Goal: Navigation & Orientation: Go to known website

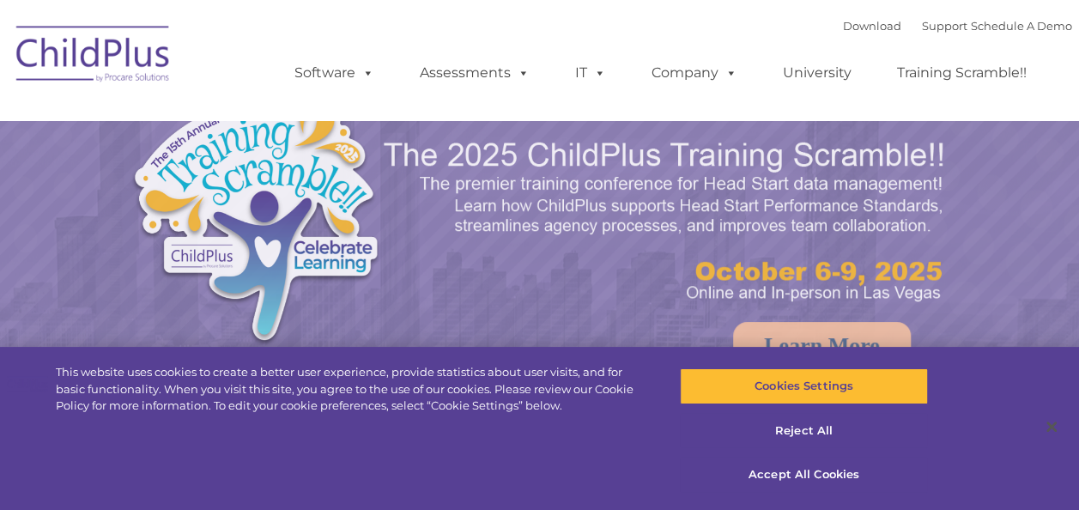
select select "MEDIUM"
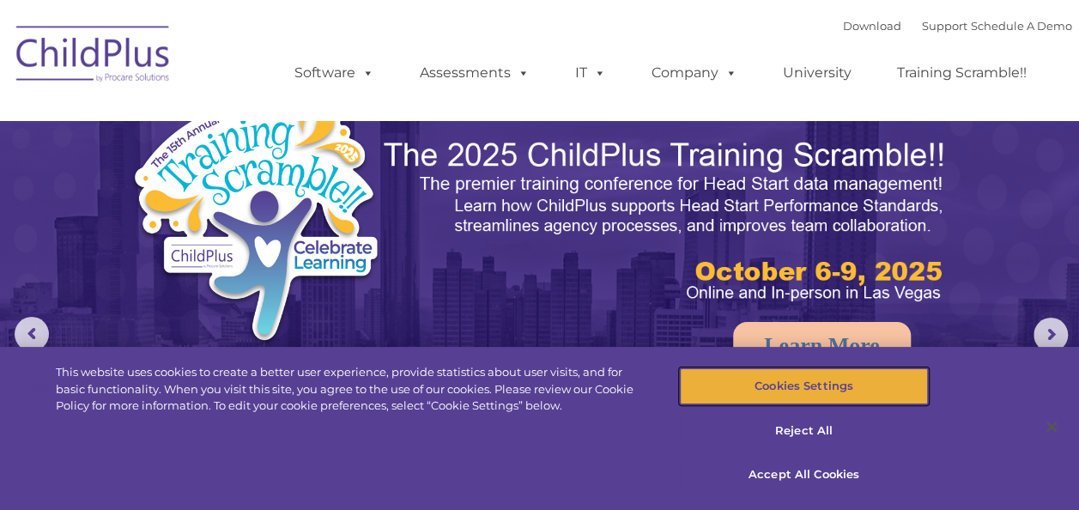
click at [813, 392] on button "Cookies Settings" at bounding box center [804, 386] width 248 height 36
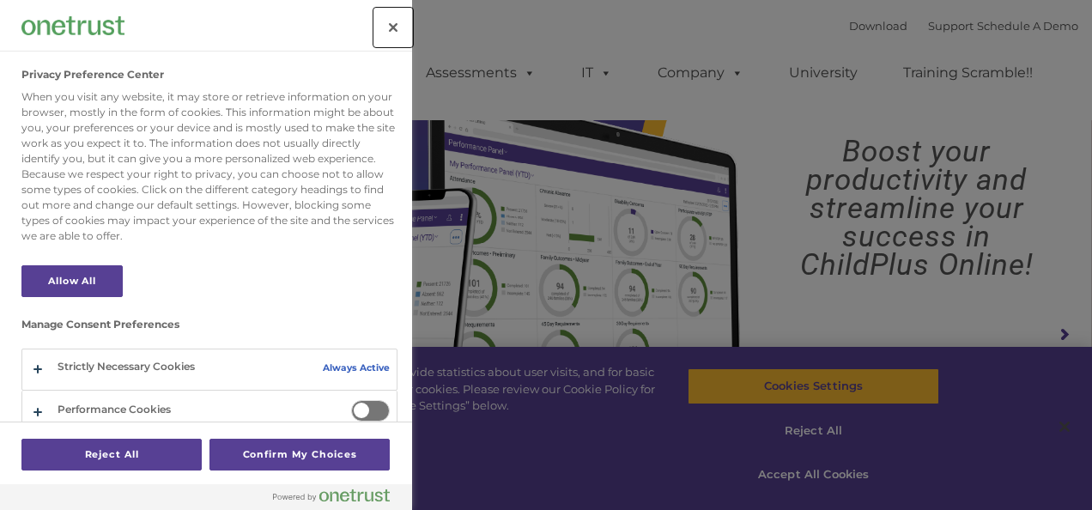
click at [401, 33] on button "Close" at bounding box center [393, 28] width 38 height 38
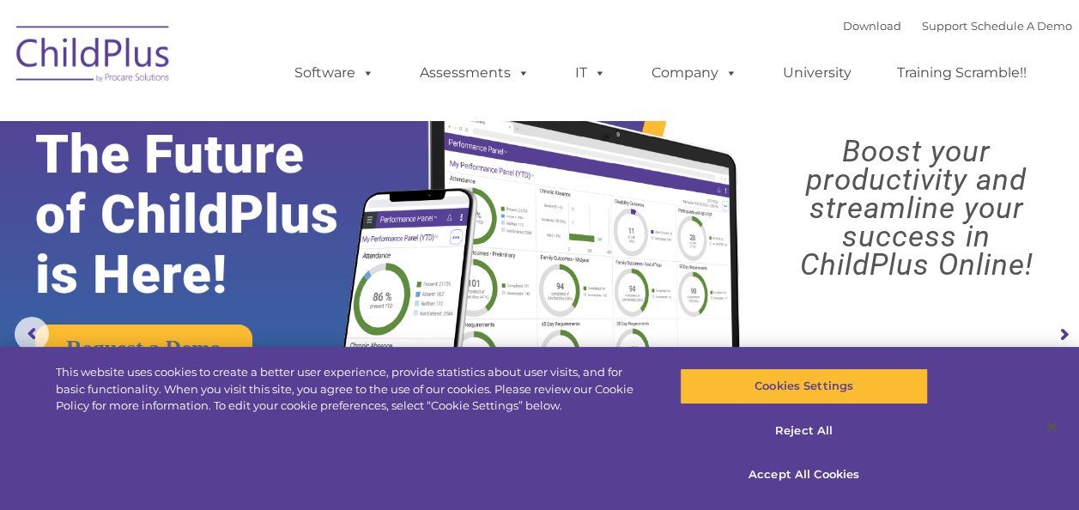
click at [1063, 332] on rs-arrow at bounding box center [1063, 335] width 34 height 34
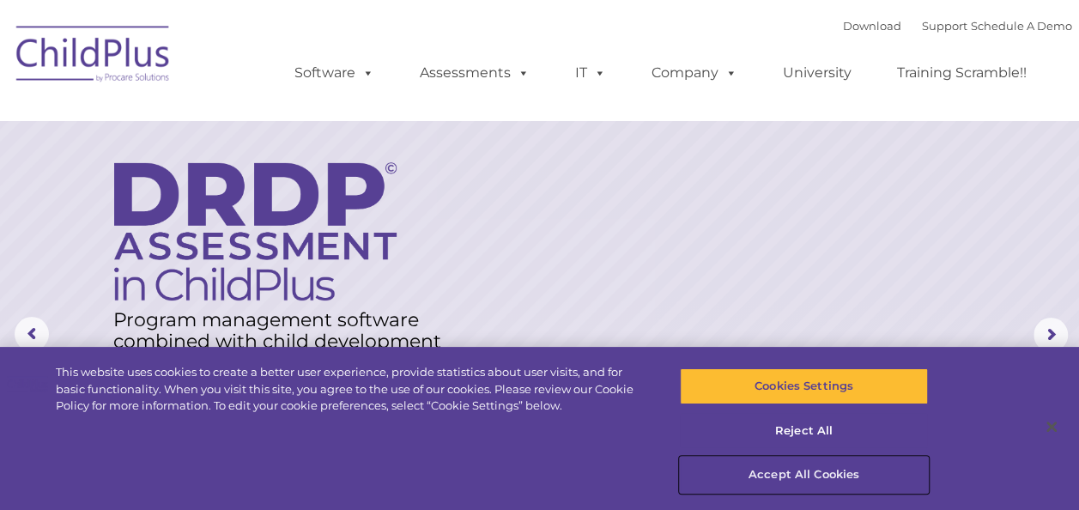
drag, startPoint x: 828, startPoint y: 469, endPoint x: 782, endPoint y: 474, distance: 46.5
click at [782, 474] on button "Accept All Cookies" at bounding box center [804, 475] width 248 height 36
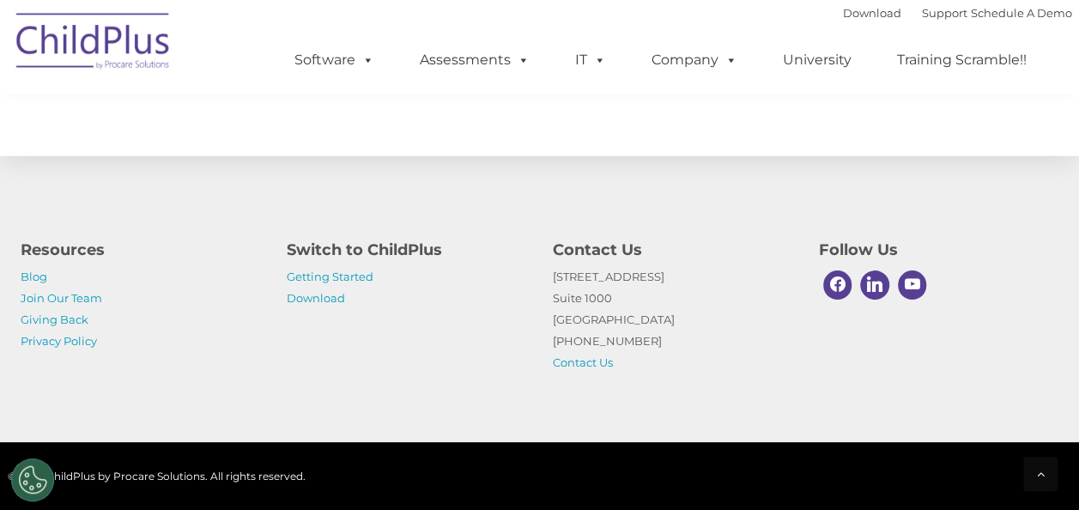
scroll to position [2057, 0]
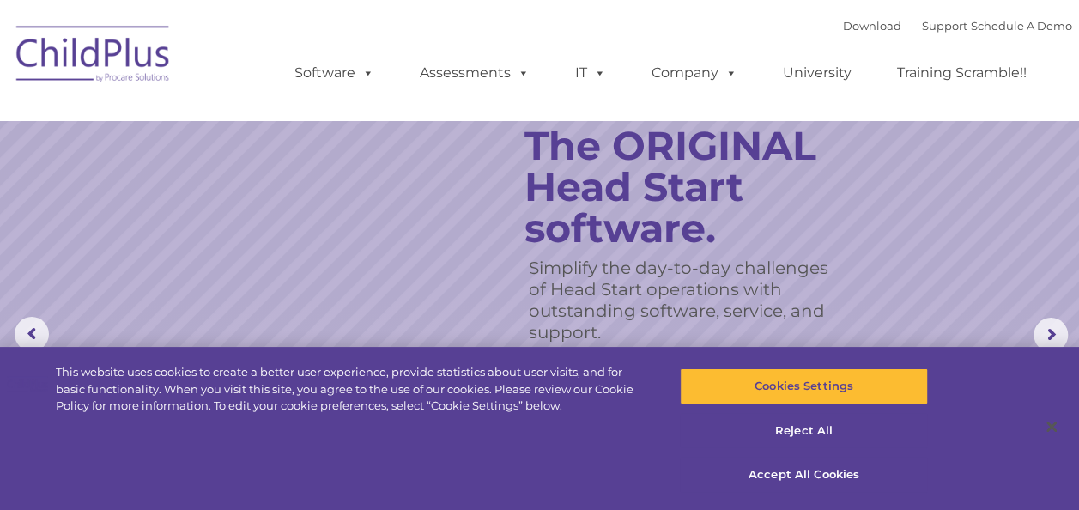
select select "MEDIUM"
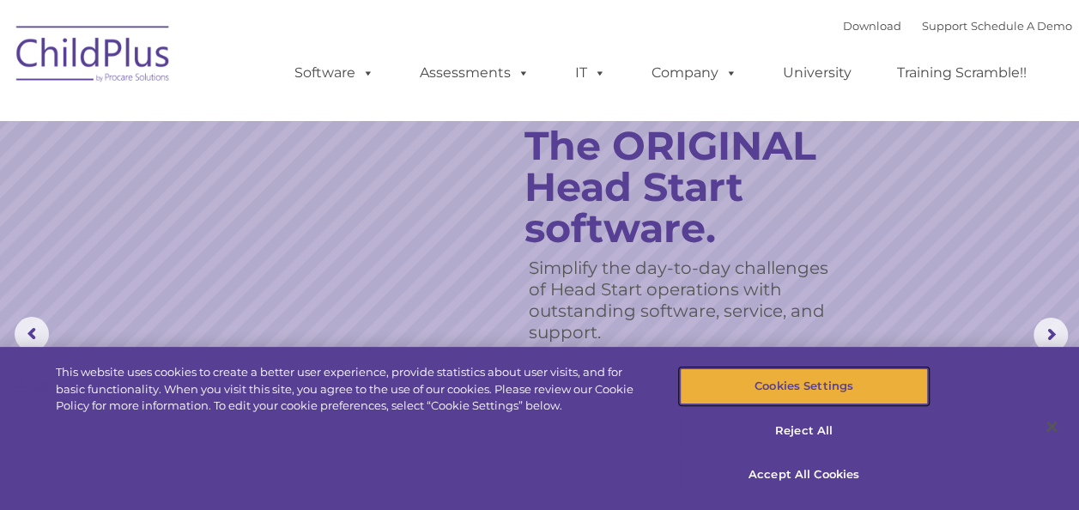
click at [804, 395] on button "Cookies Settings" at bounding box center [804, 386] width 248 height 36
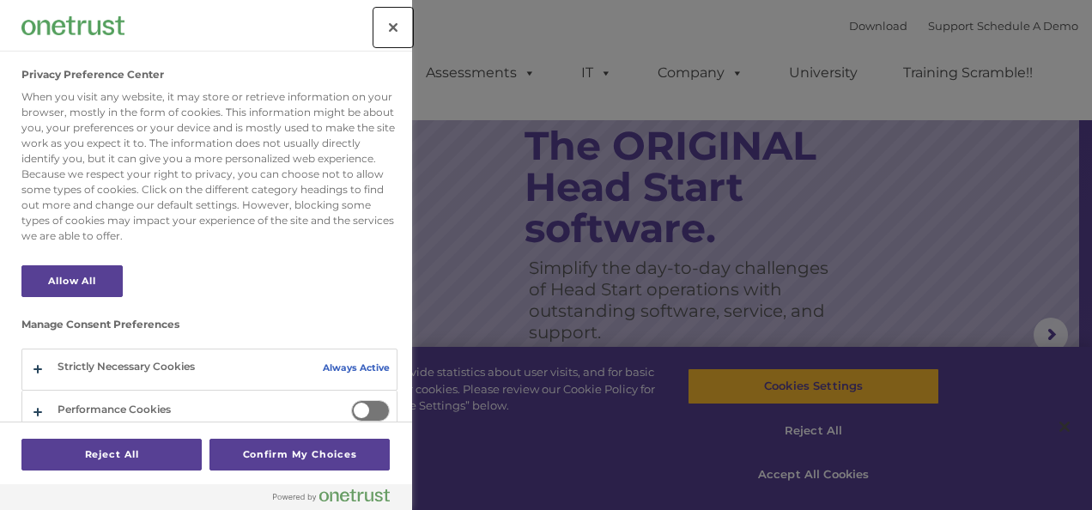
click at [391, 21] on button "Close" at bounding box center [393, 28] width 38 height 38
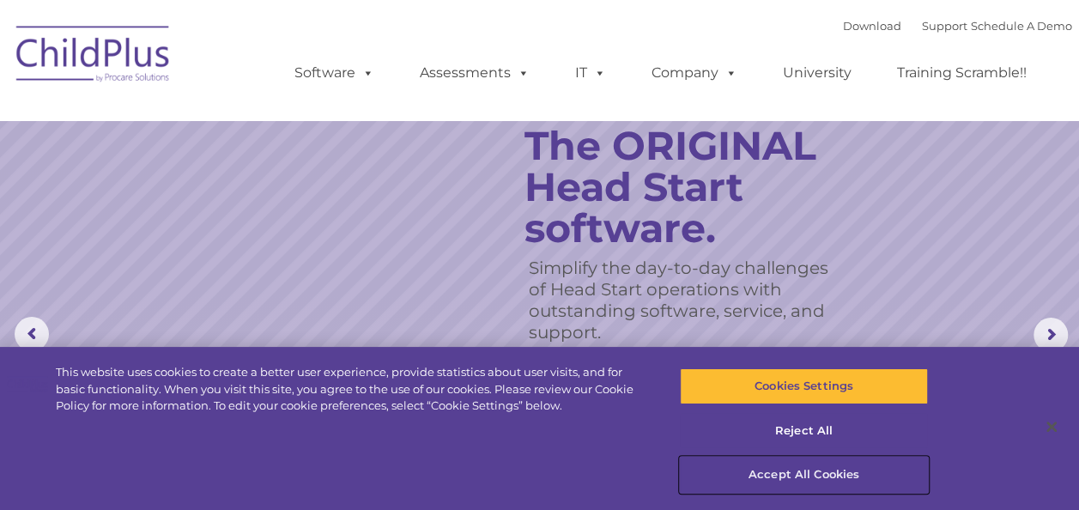
click at [812, 475] on button "Accept All Cookies" at bounding box center [804, 475] width 248 height 36
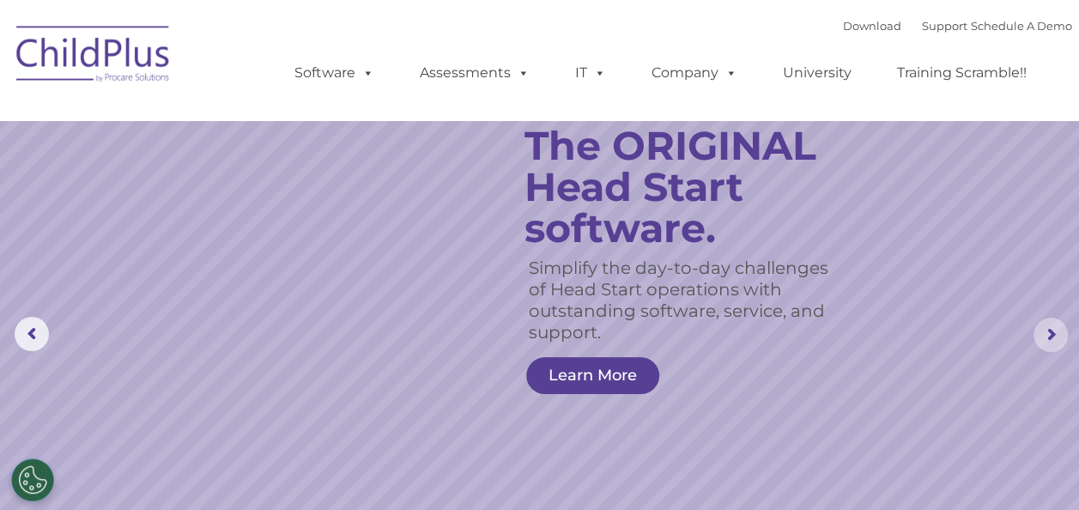
click at [1043, 336] on rs-arrow at bounding box center [1050, 335] width 34 height 34
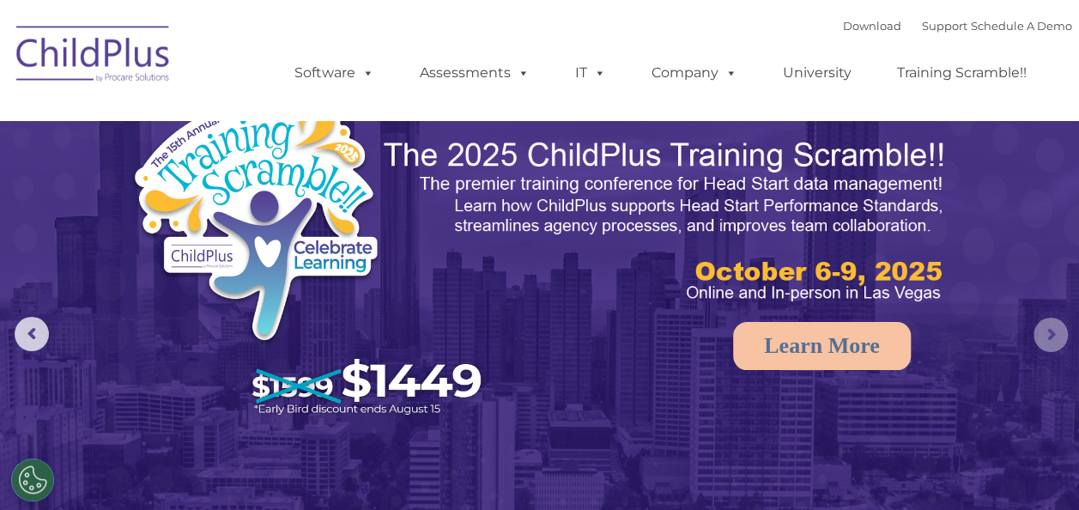
click at [1043, 336] on rs-arrow at bounding box center [1050, 335] width 34 height 34
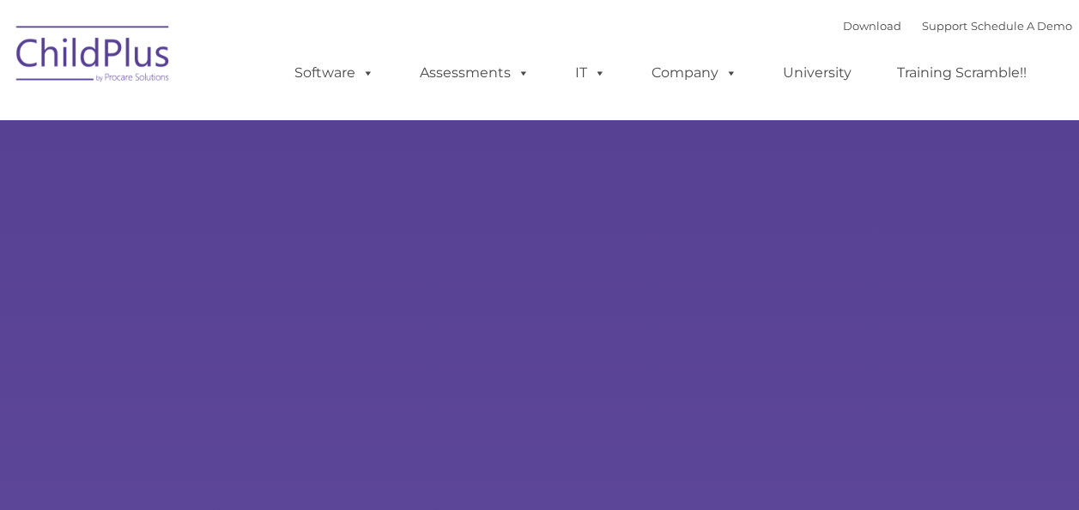
type input ""
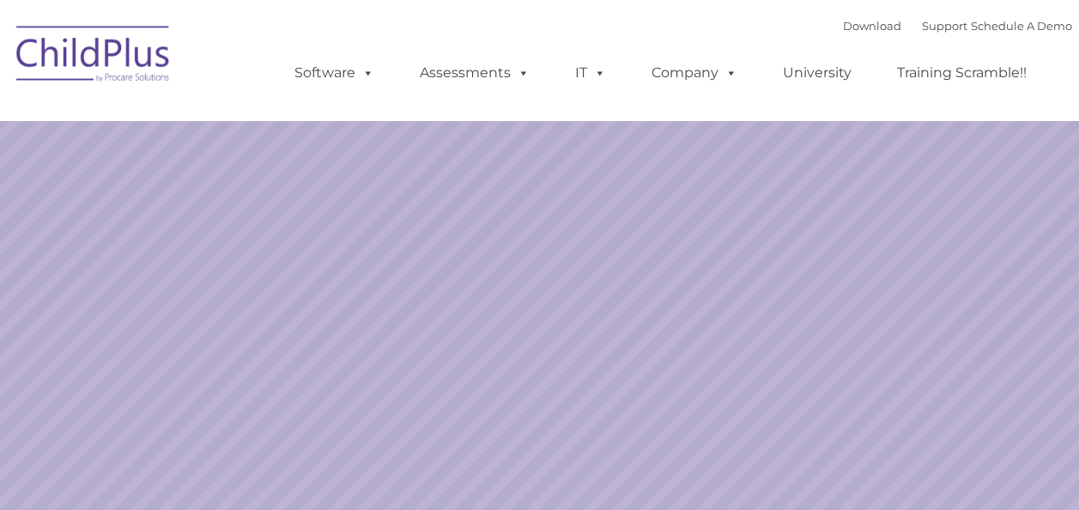
select select "MEDIUM"
